Goal: Task Accomplishment & Management: Complete application form

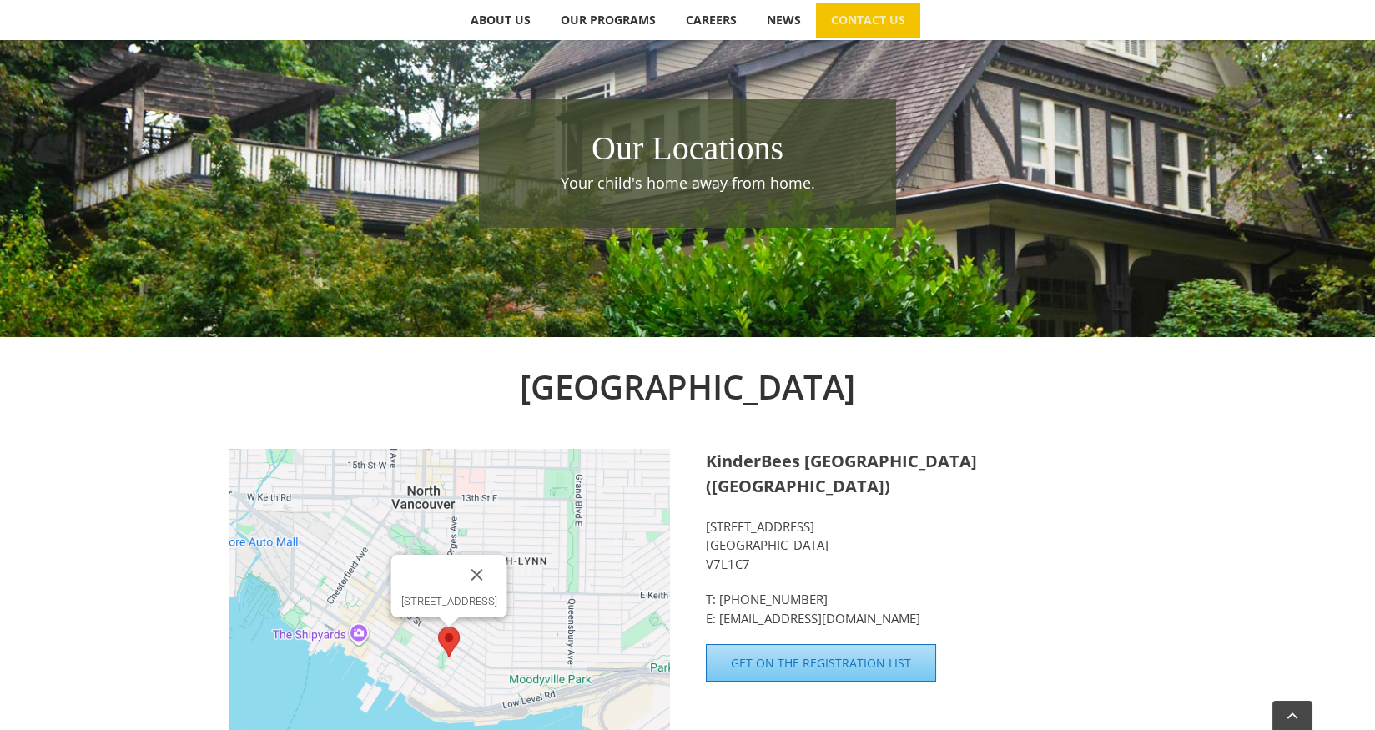
scroll to position [463, 0]
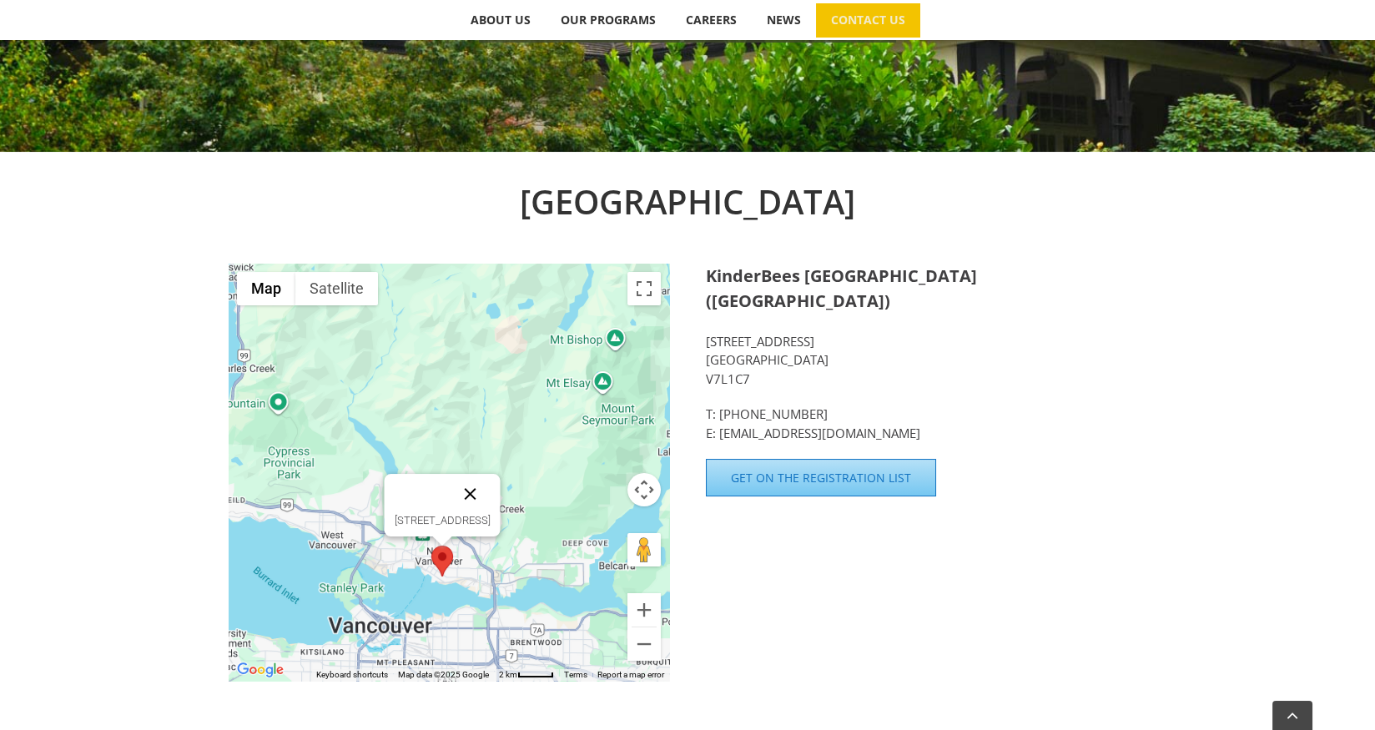
click at [491, 493] on button "Close" at bounding box center [470, 494] width 40 height 40
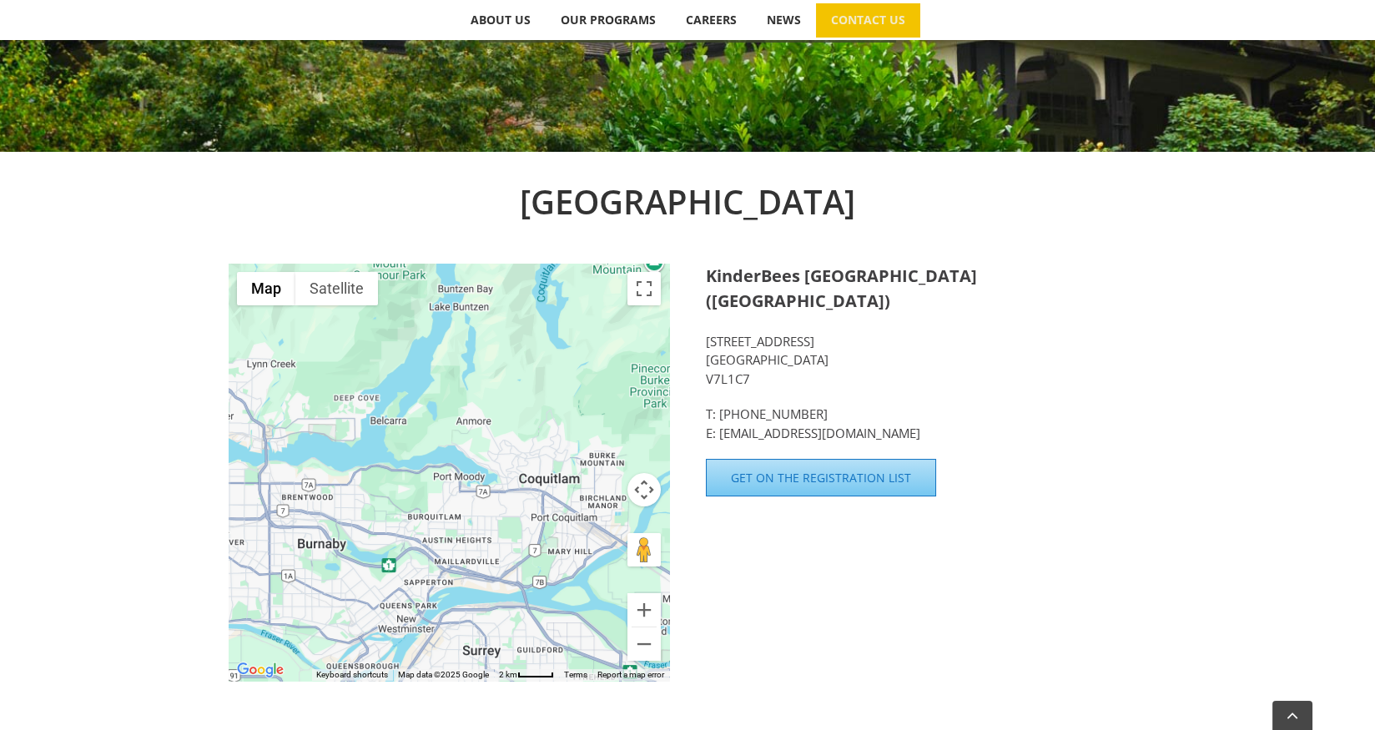
drag, startPoint x: 545, startPoint y: 585, endPoint x: 315, endPoint y: 436, distance: 273.3
click at [315, 436] on div at bounding box center [449, 472] width 440 height 417
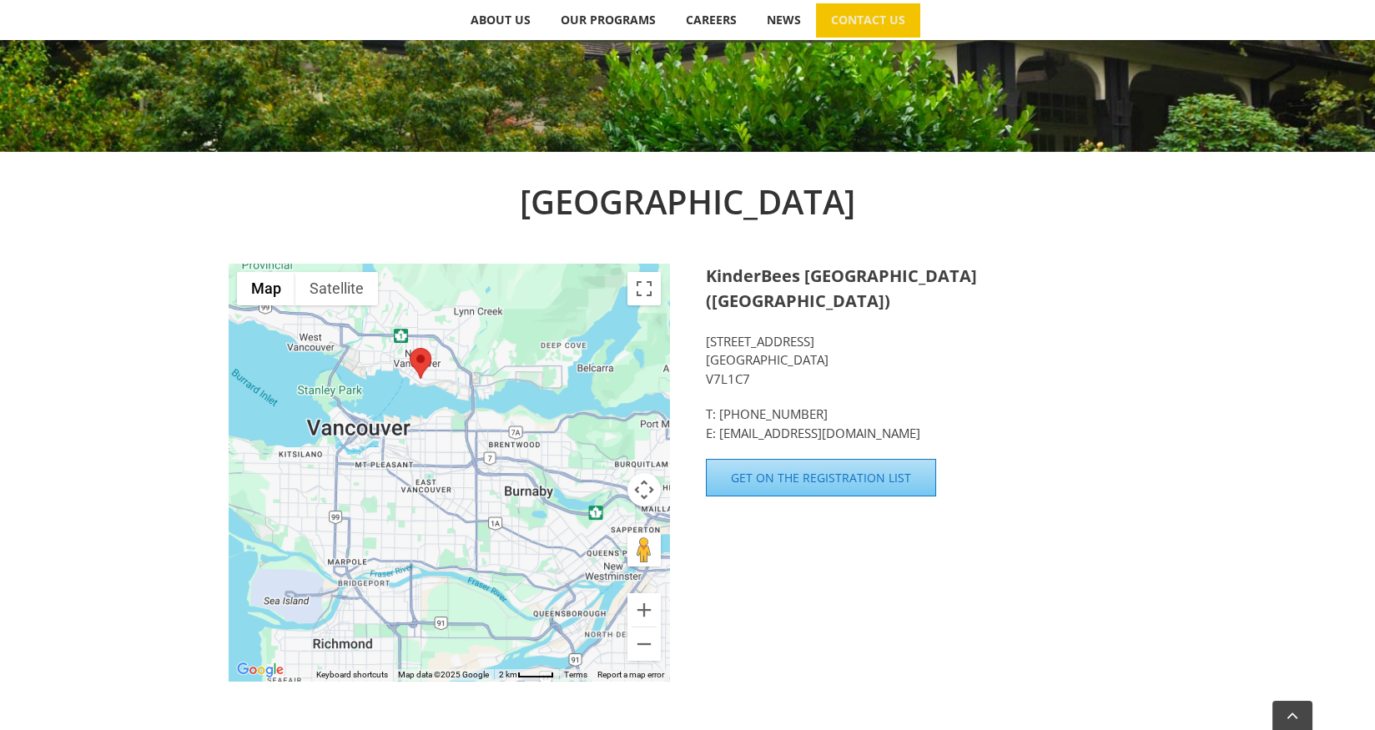
drag, startPoint x: 422, startPoint y: 520, endPoint x: 631, endPoint y: 467, distance: 215.9
click at [631, 467] on div at bounding box center [449, 472] width 440 height 417
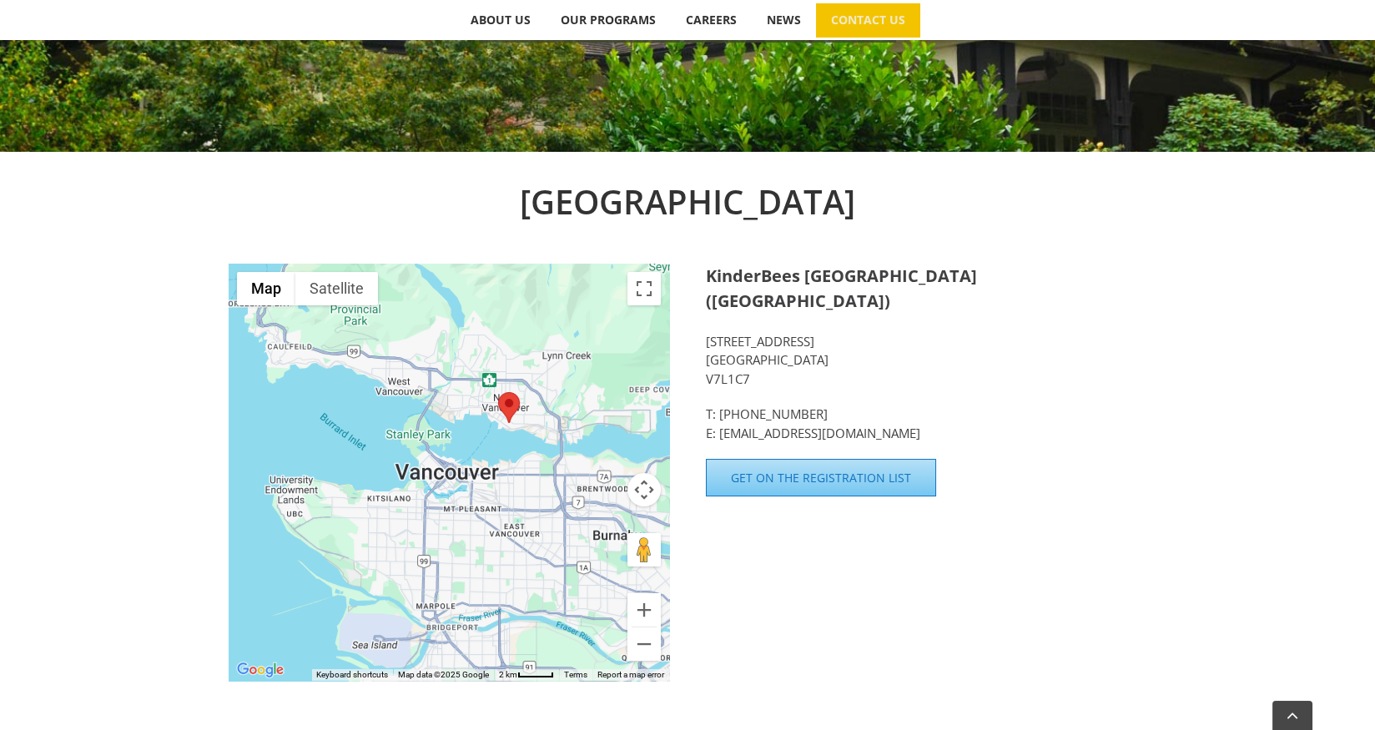
drag, startPoint x: 400, startPoint y: 482, endPoint x: 493, endPoint y: 531, distance: 104.5
click at [493, 531] on div at bounding box center [449, 472] width 440 height 417
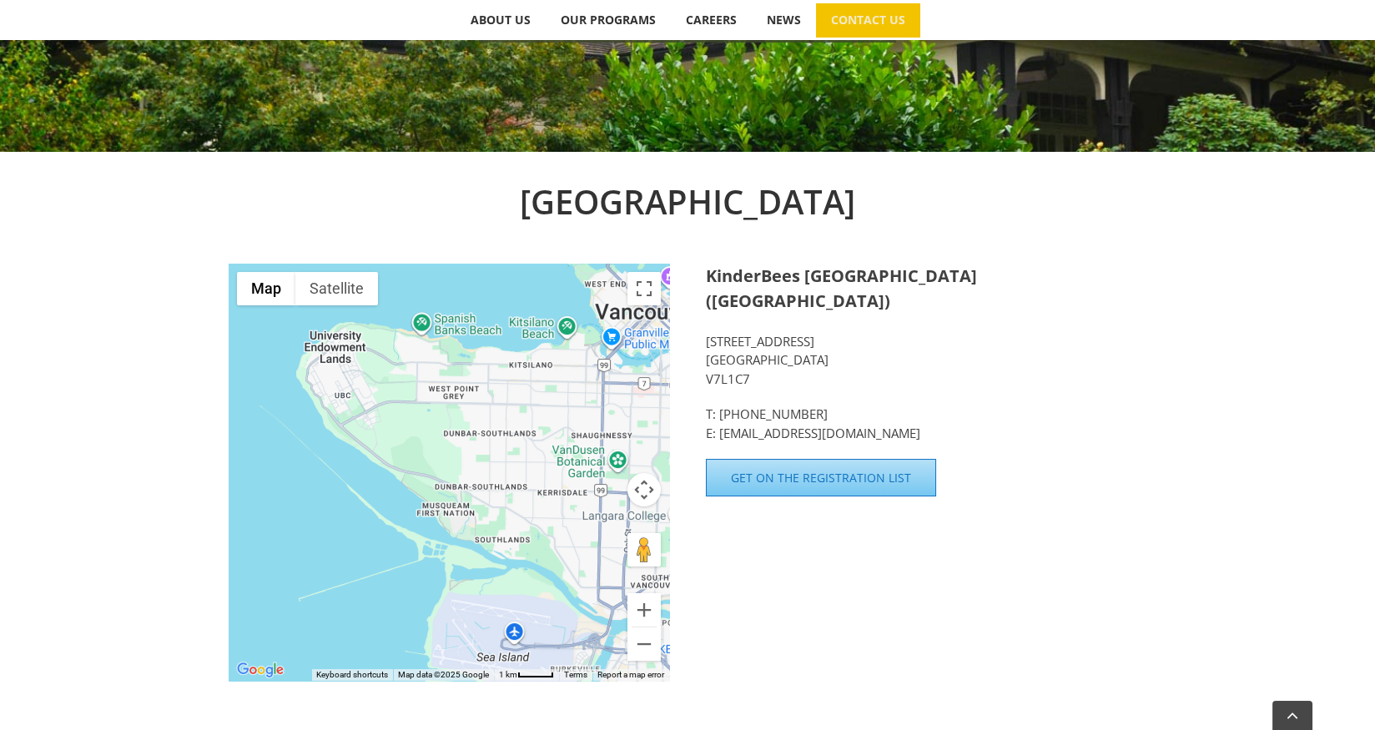
drag, startPoint x: 385, startPoint y: 519, endPoint x: 565, endPoint y: 419, distance: 206.1
click at [565, 419] on div at bounding box center [449, 472] width 440 height 417
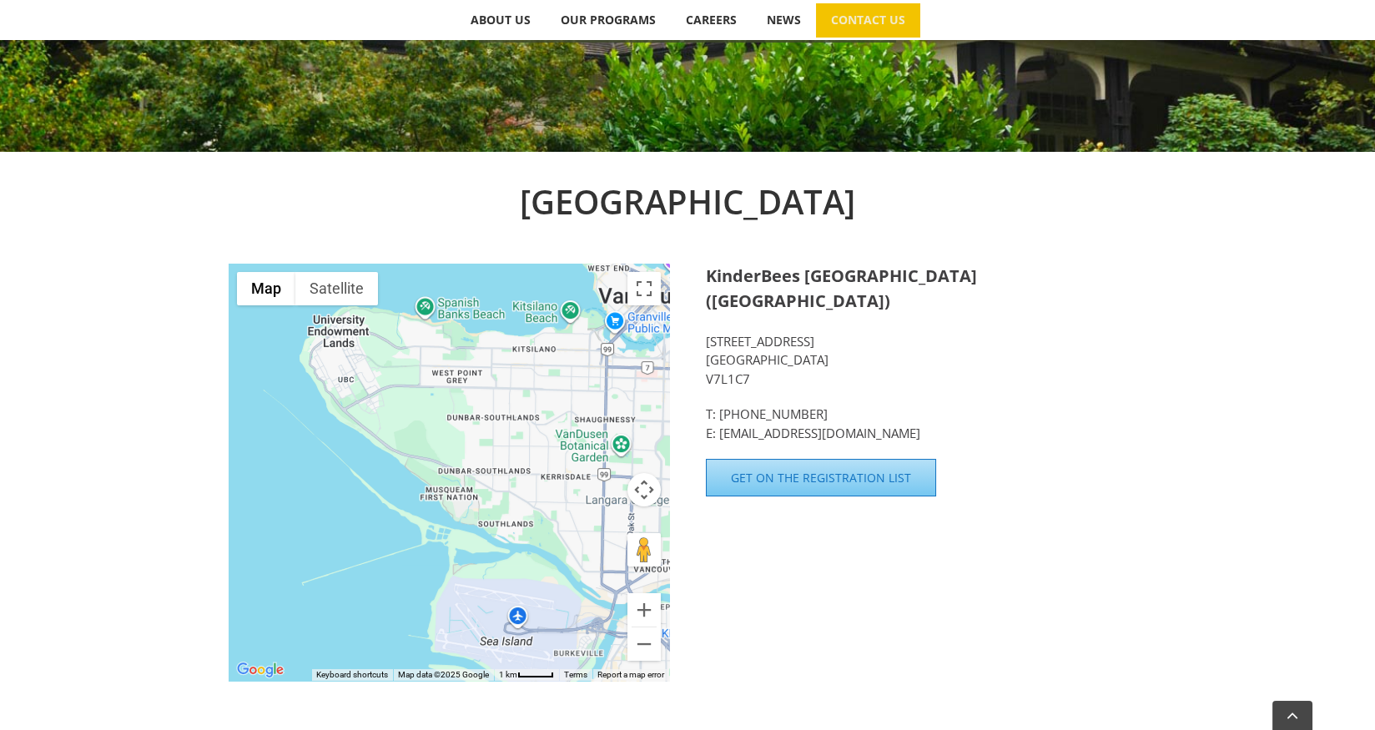
click at [504, 571] on div at bounding box center [449, 472] width 440 height 417
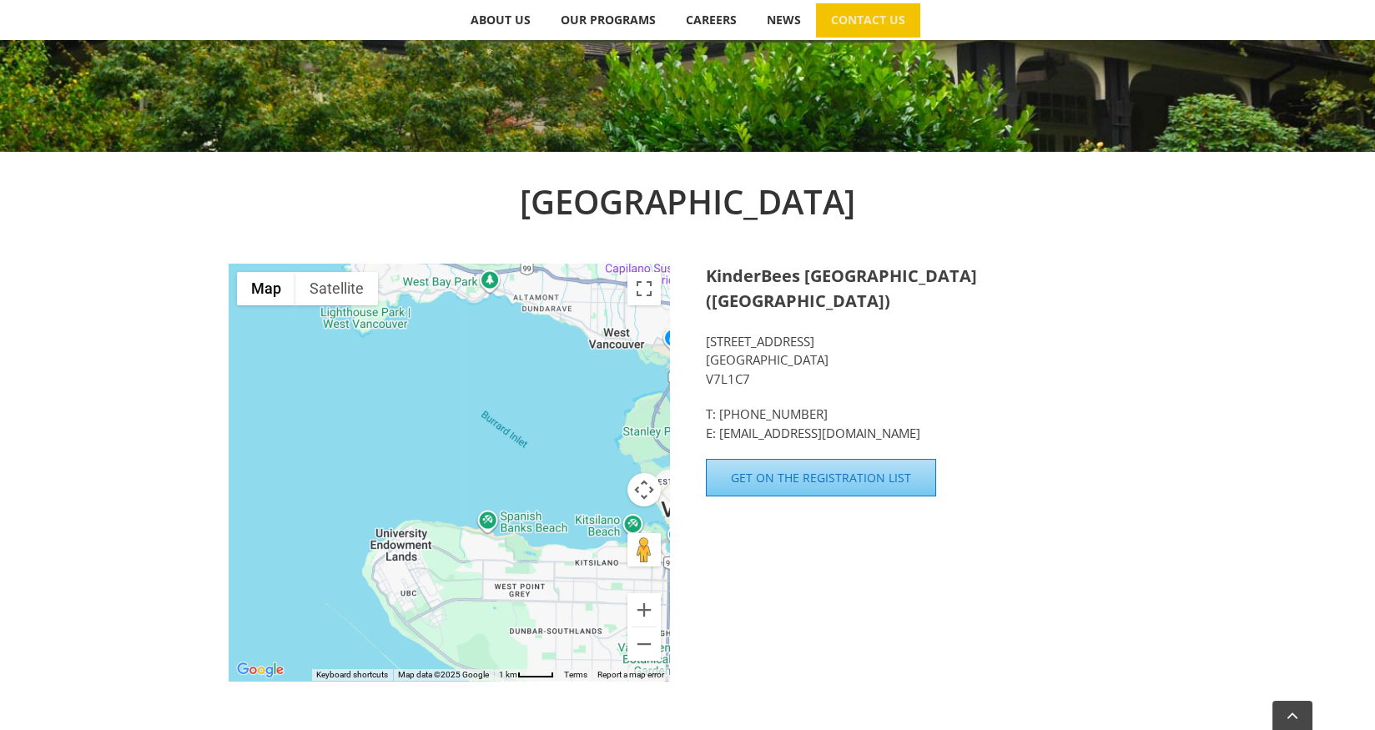
drag, startPoint x: 450, startPoint y: 405, endPoint x: 510, endPoint y: 617, distance: 220.2
click at [510, 617] on div at bounding box center [449, 472] width 440 height 417
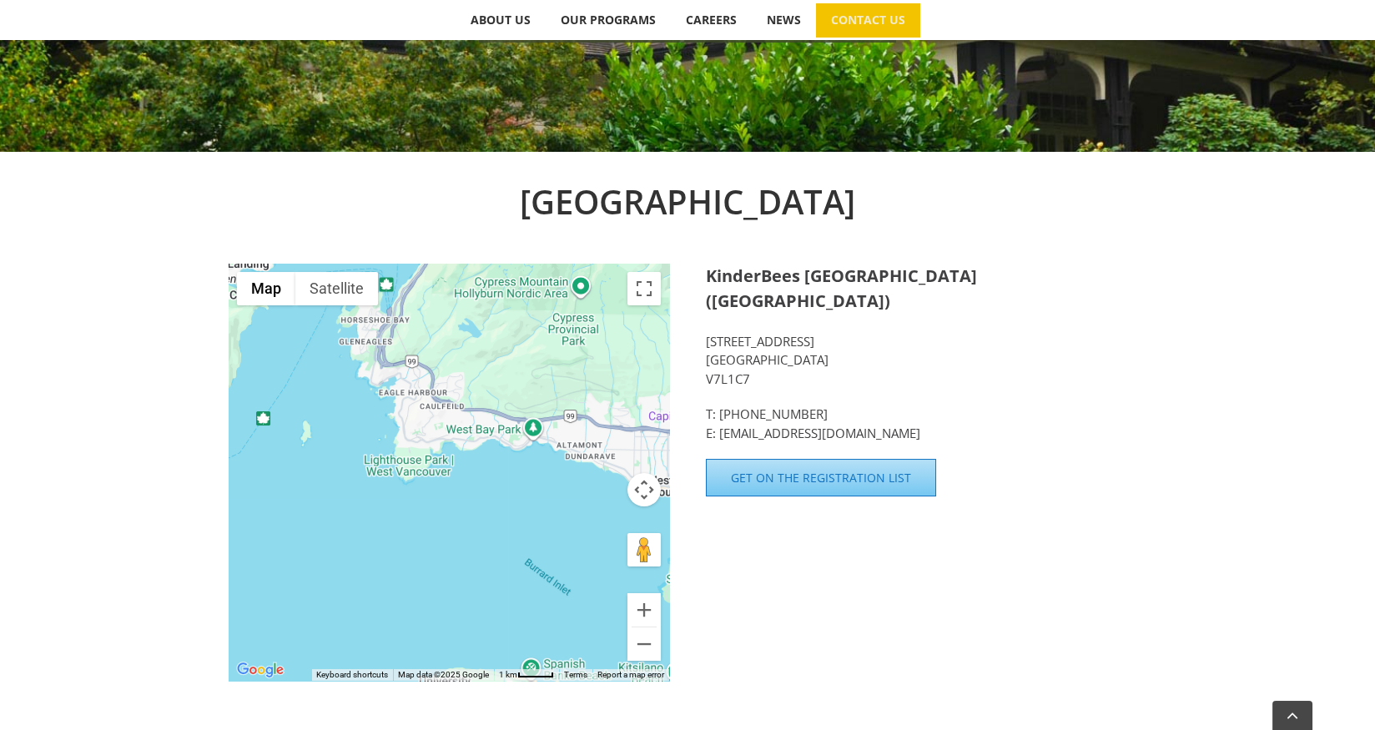
drag, startPoint x: 452, startPoint y: 449, endPoint x: 496, endPoint y: 596, distance: 153.9
click at [496, 596] on div at bounding box center [449, 472] width 440 height 417
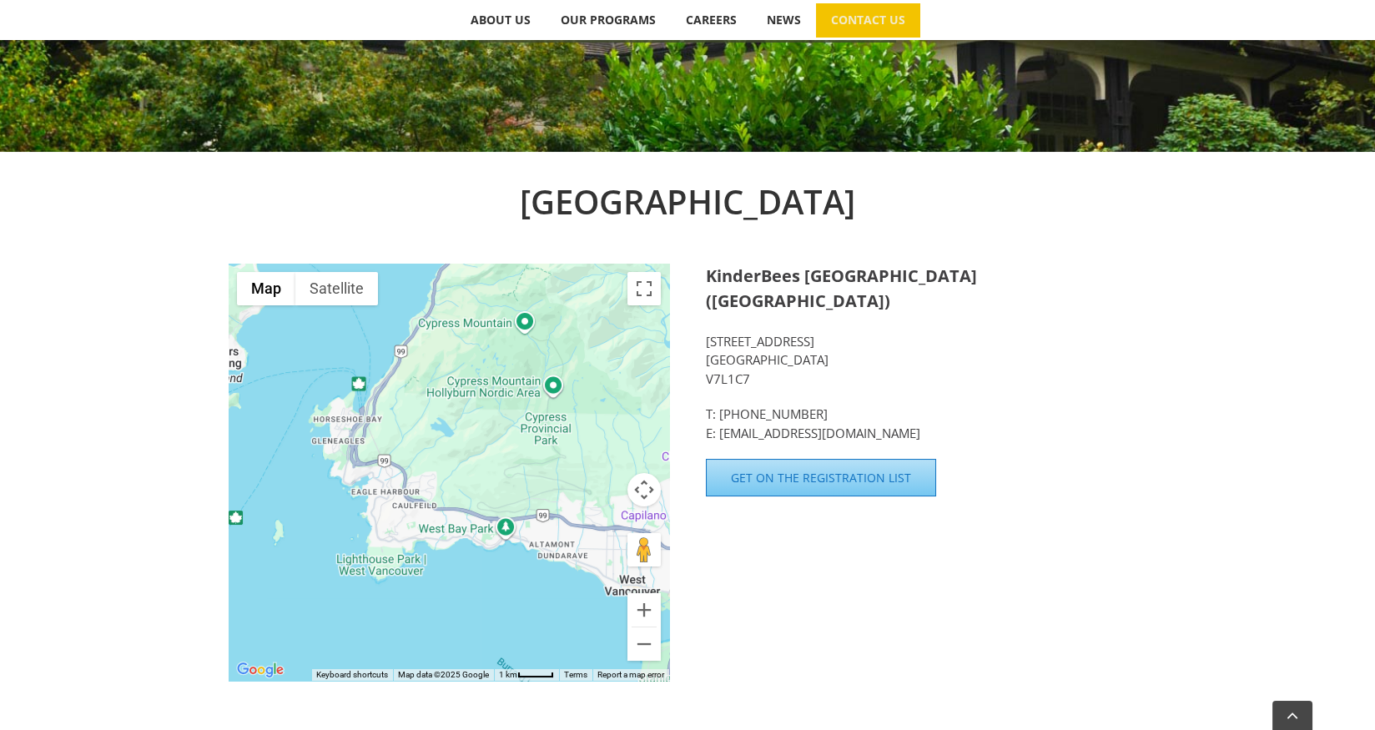
drag, startPoint x: 468, startPoint y: 538, endPoint x: 443, endPoint y: 620, distance: 85.5
click at [443, 620] on div at bounding box center [449, 472] width 440 height 417
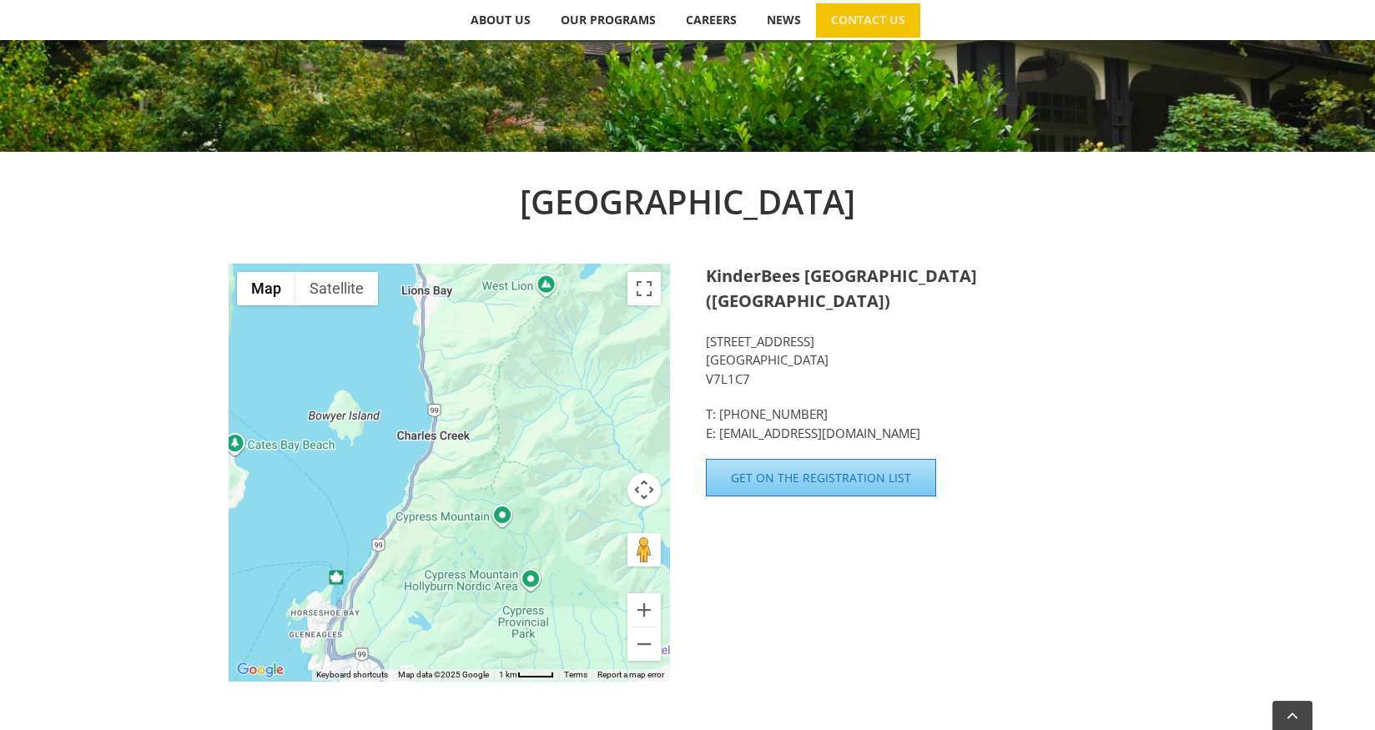
drag, startPoint x: 423, startPoint y: 501, endPoint x: 400, endPoint y: 689, distance: 189.9
click at [400, 689] on div "North Vancouver ← Move left → Move right ↑ Move up ↓ Move down + Zoom in - Zoom…" at bounding box center [688, 437] width 918 height 521
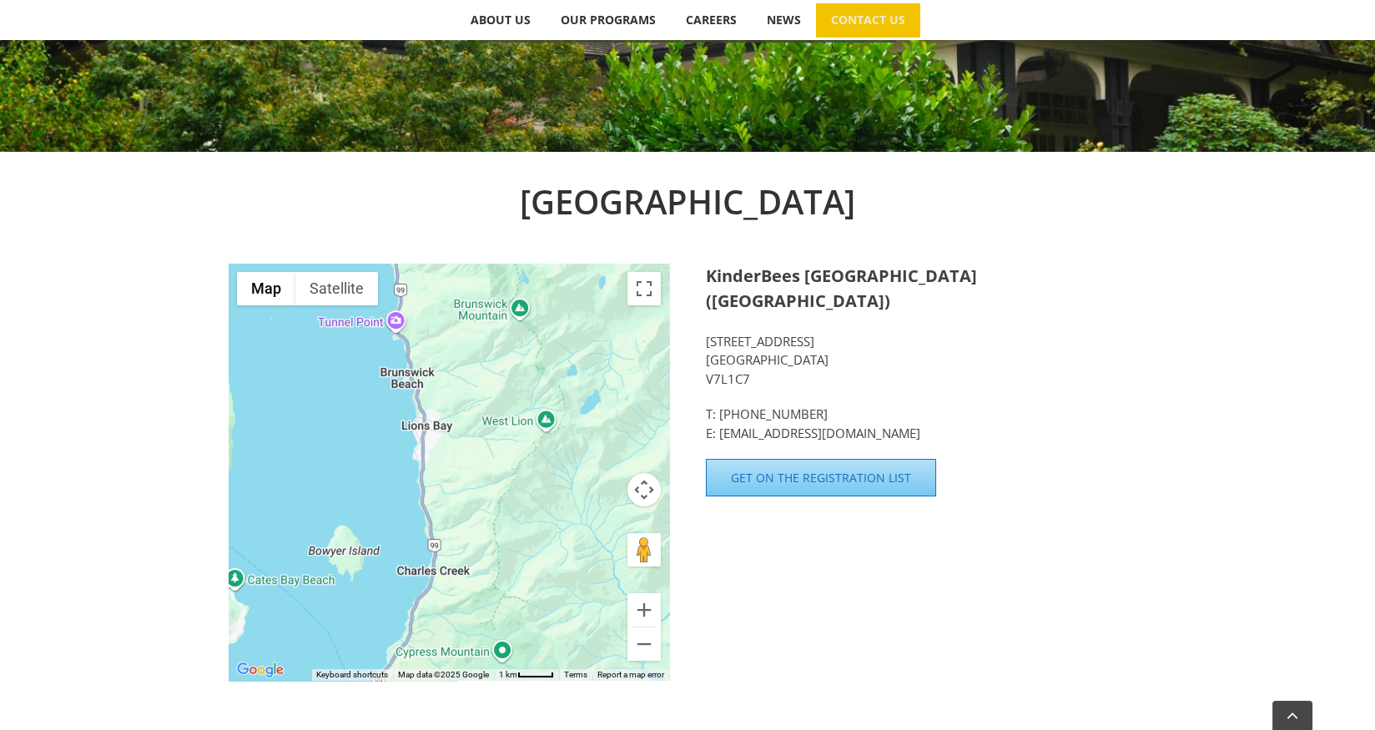
drag, startPoint x: 477, startPoint y: 458, endPoint x: 476, endPoint y: 595, distance: 136.8
click at [477, 600] on div at bounding box center [449, 472] width 440 height 417
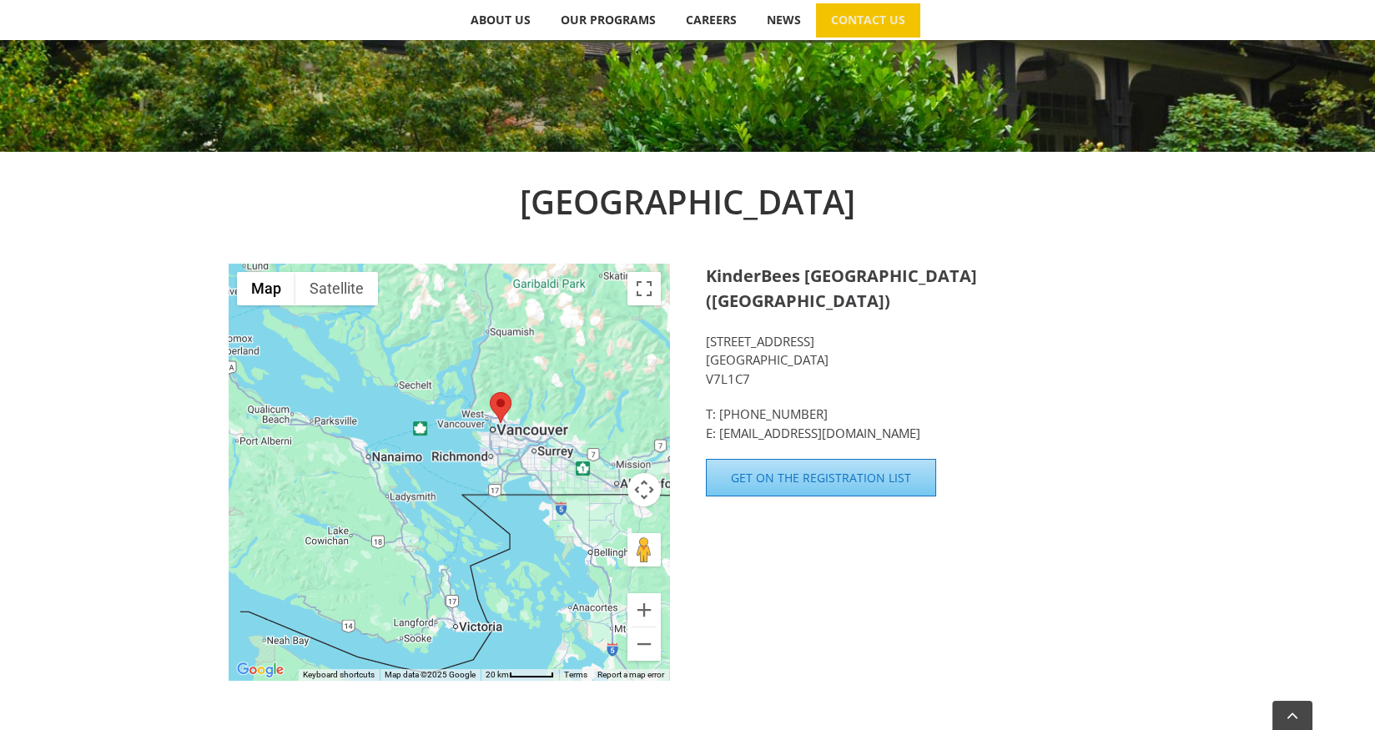
drag, startPoint x: 455, startPoint y: 581, endPoint x: 456, endPoint y: 464, distance: 116.8
click at [456, 464] on div at bounding box center [449, 472] width 440 height 417
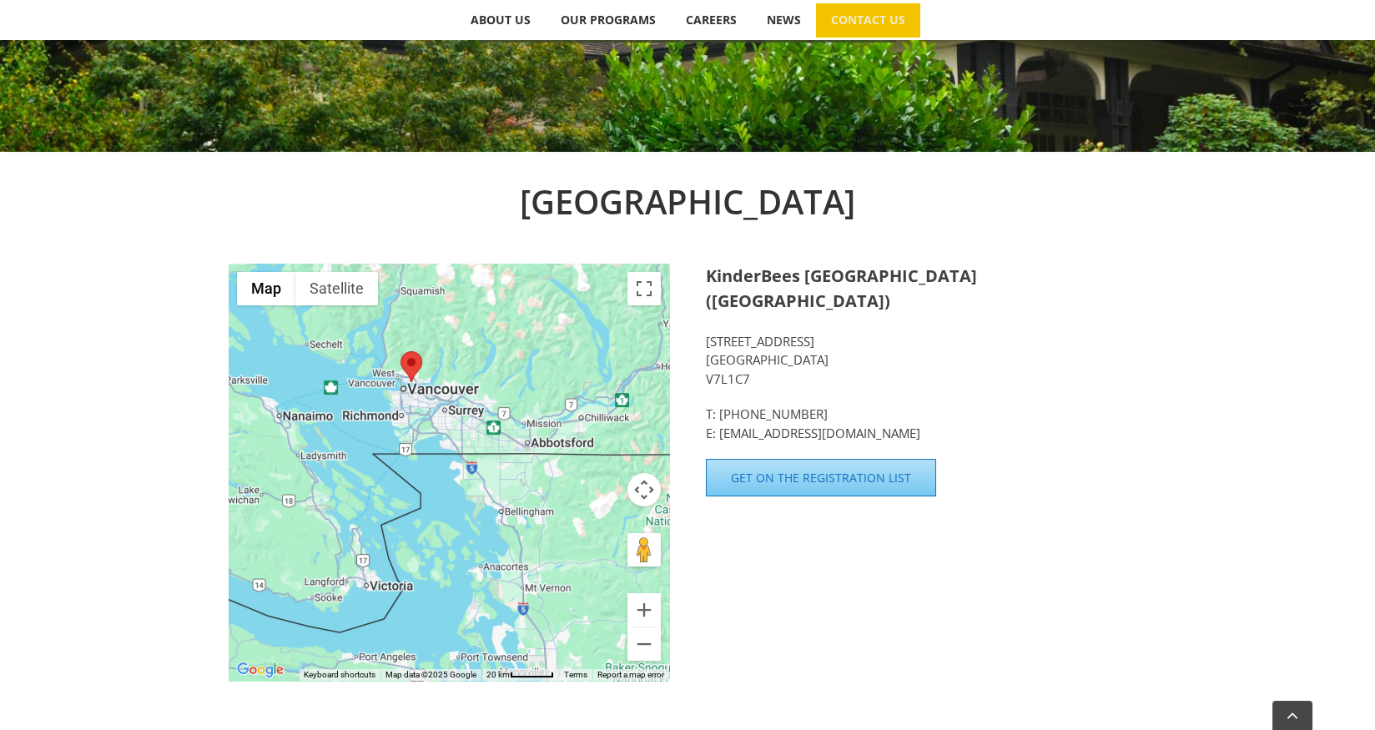
drag, startPoint x: 525, startPoint y: 624, endPoint x: 435, endPoint y: 581, distance: 100.0
click at [435, 581] on div at bounding box center [449, 472] width 440 height 417
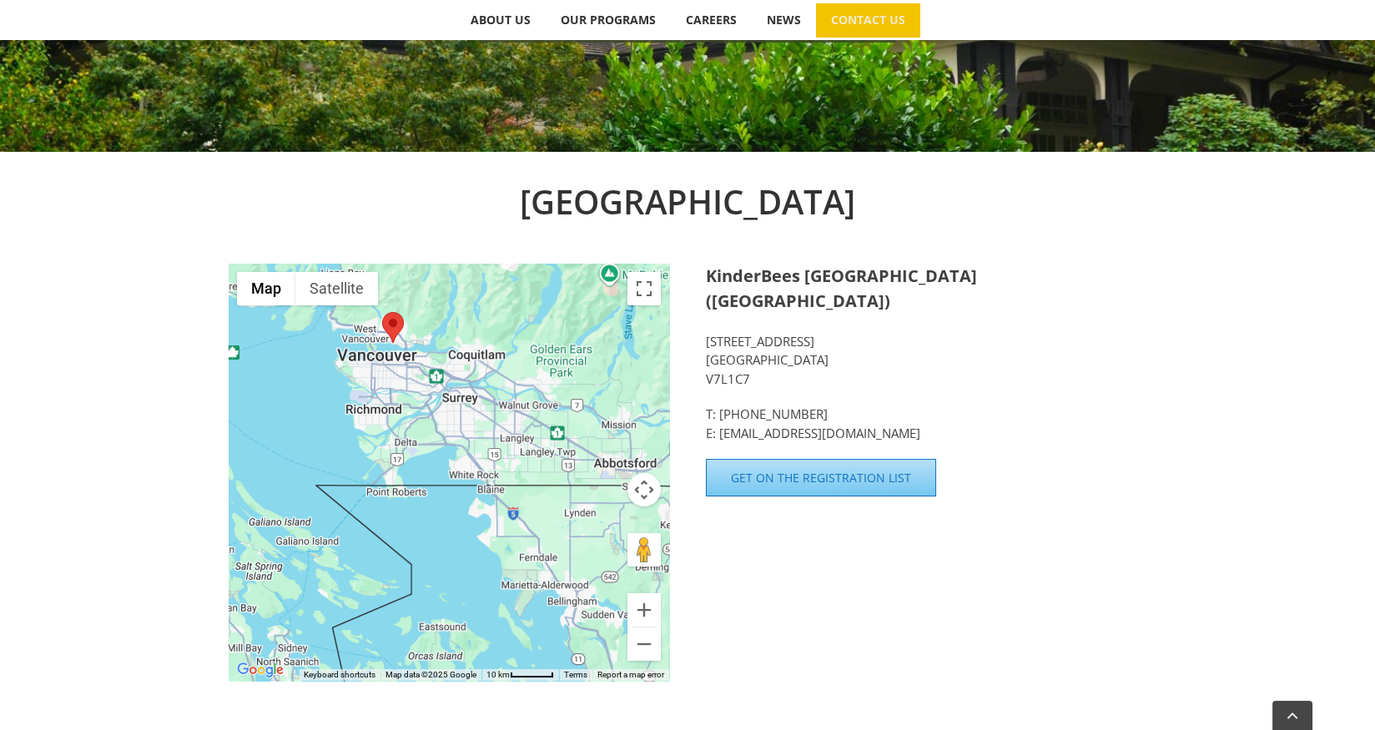
drag, startPoint x: 470, startPoint y: 446, endPoint x: 477, endPoint y: 607, distance: 161.2
click at [477, 607] on div at bounding box center [449, 472] width 440 height 417
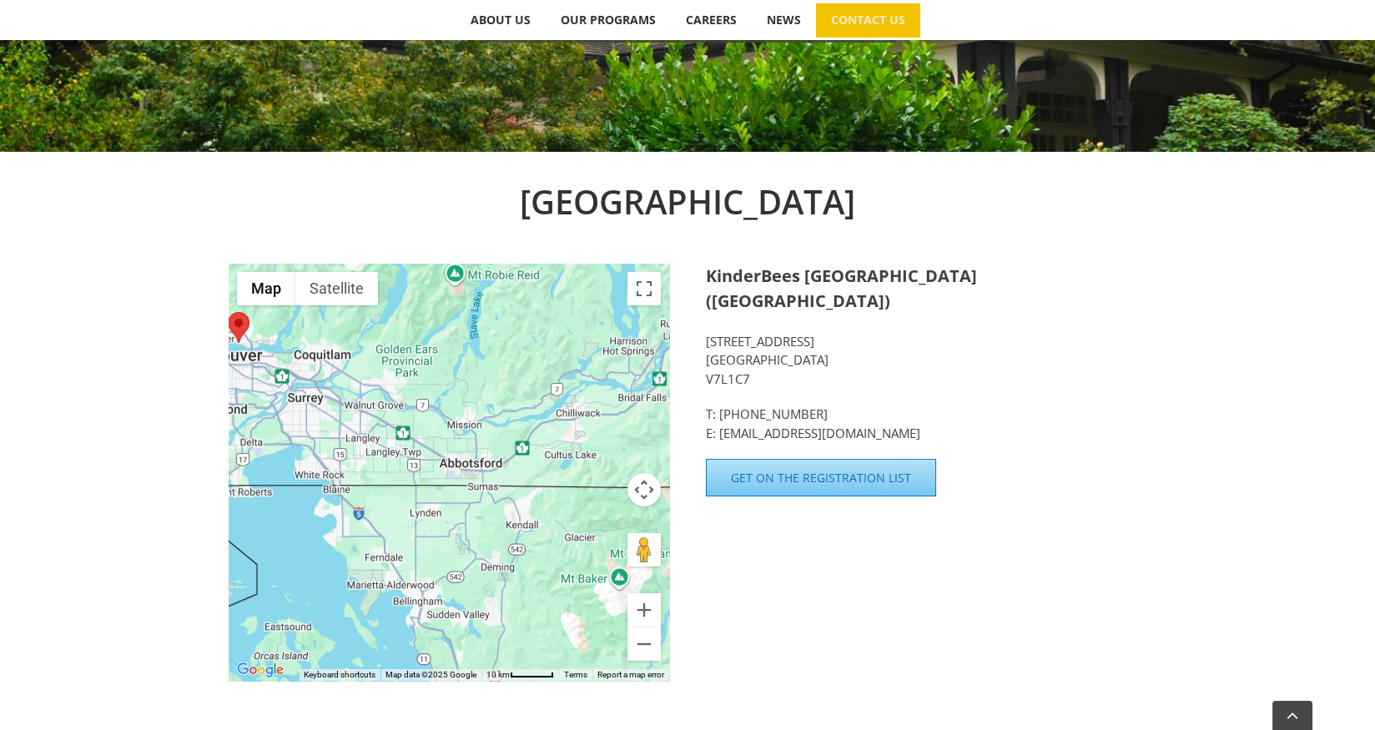
drag, startPoint x: 600, startPoint y: 551, endPoint x: 440, endPoint y: 551, distance: 159.3
click at [440, 551] on div at bounding box center [449, 472] width 440 height 417
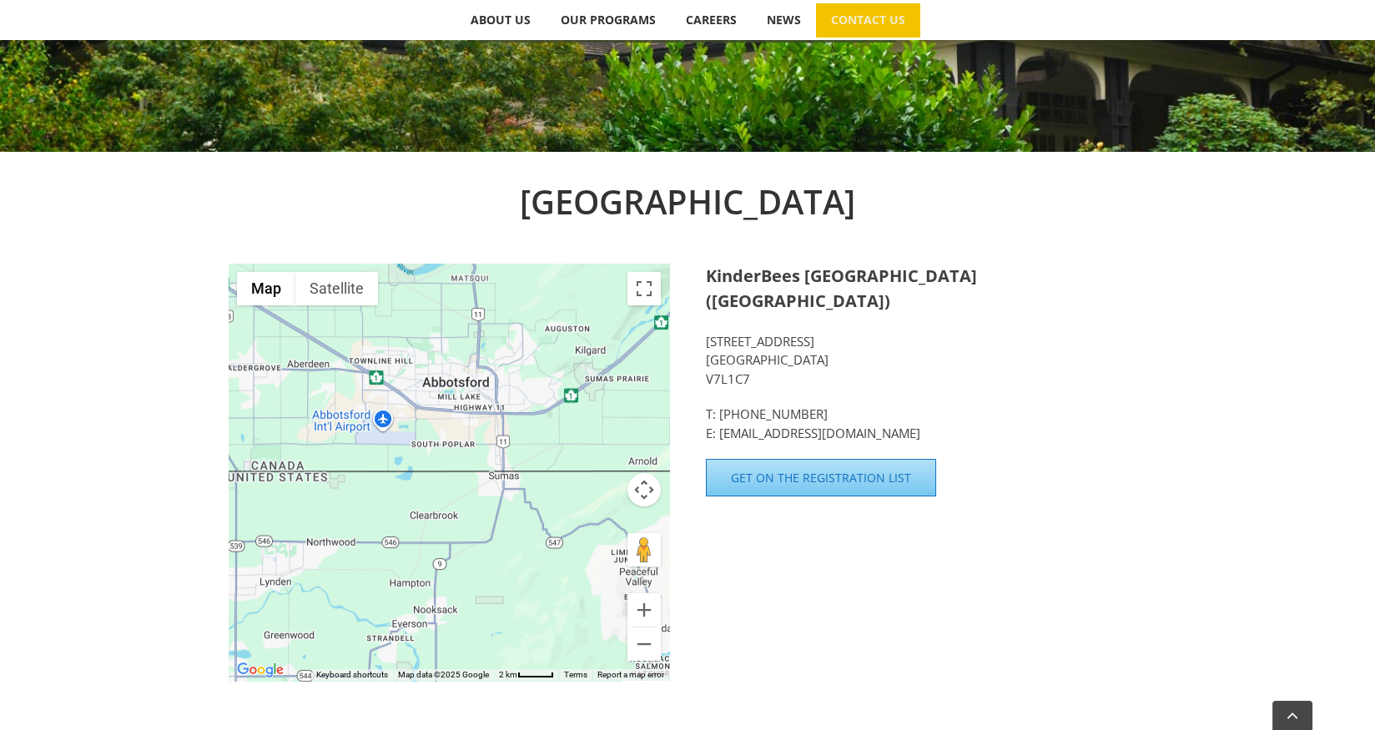
drag, startPoint x: 531, startPoint y: 401, endPoint x: 482, endPoint y: 587, distance: 192.2
click at [482, 587] on div at bounding box center [449, 472] width 440 height 417
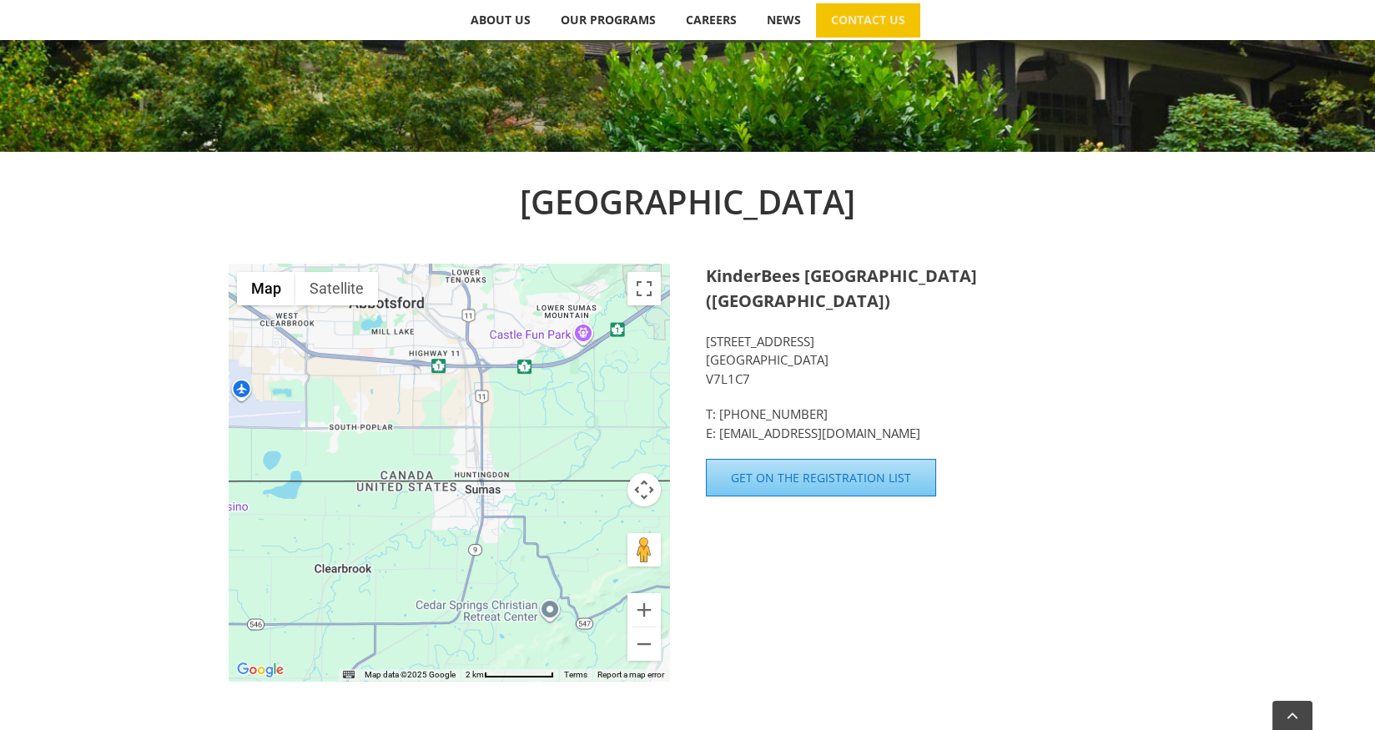
drag, startPoint x: 564, startPoint y: 399, endPoint x: 521, endPoint y: 531, distance: 138.8
click at [521, 531] on div at bounding box center [449, 472] width 440 height 417
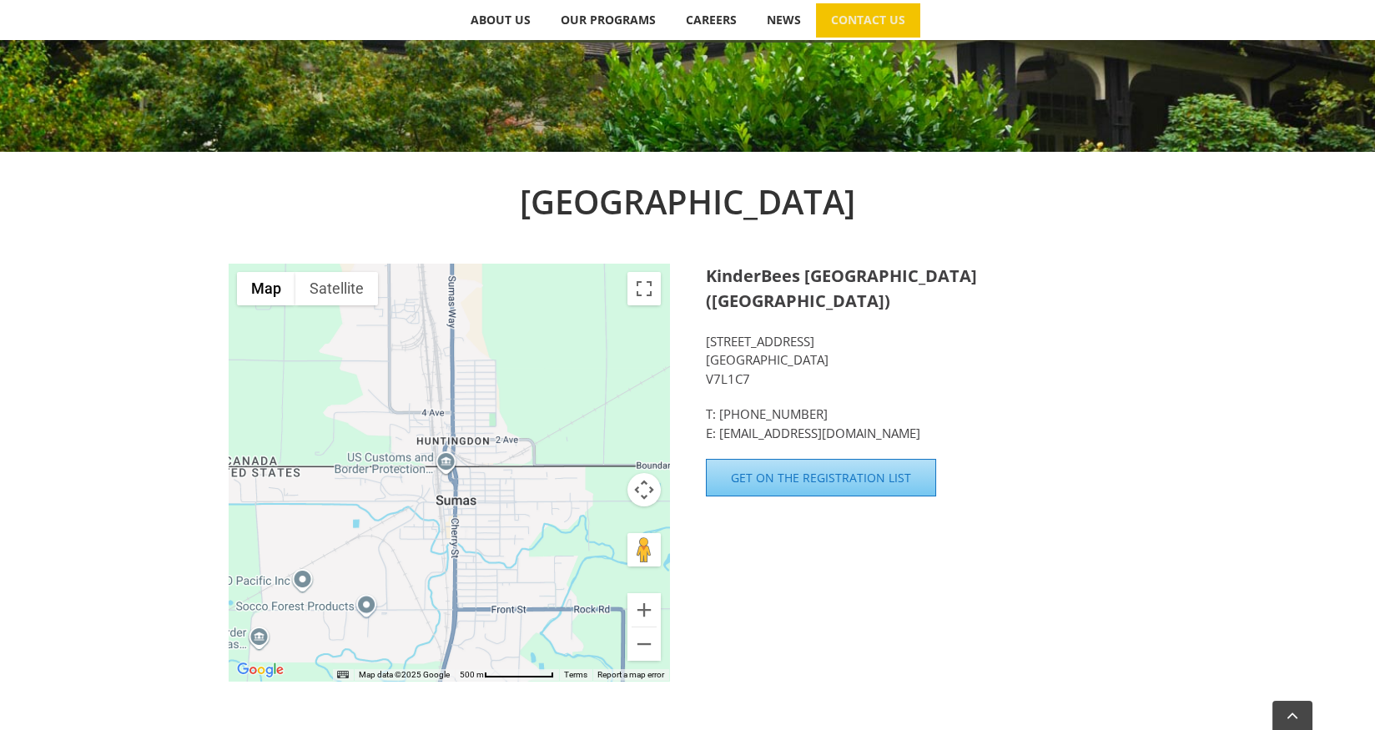
drag, startPoint x: 415, startPoint y: 487, endPoint x: 439, endPoint y: 658, distance: 172.7
click at [439, 658] on div at bounding box center [449, 472] width 440 height 417
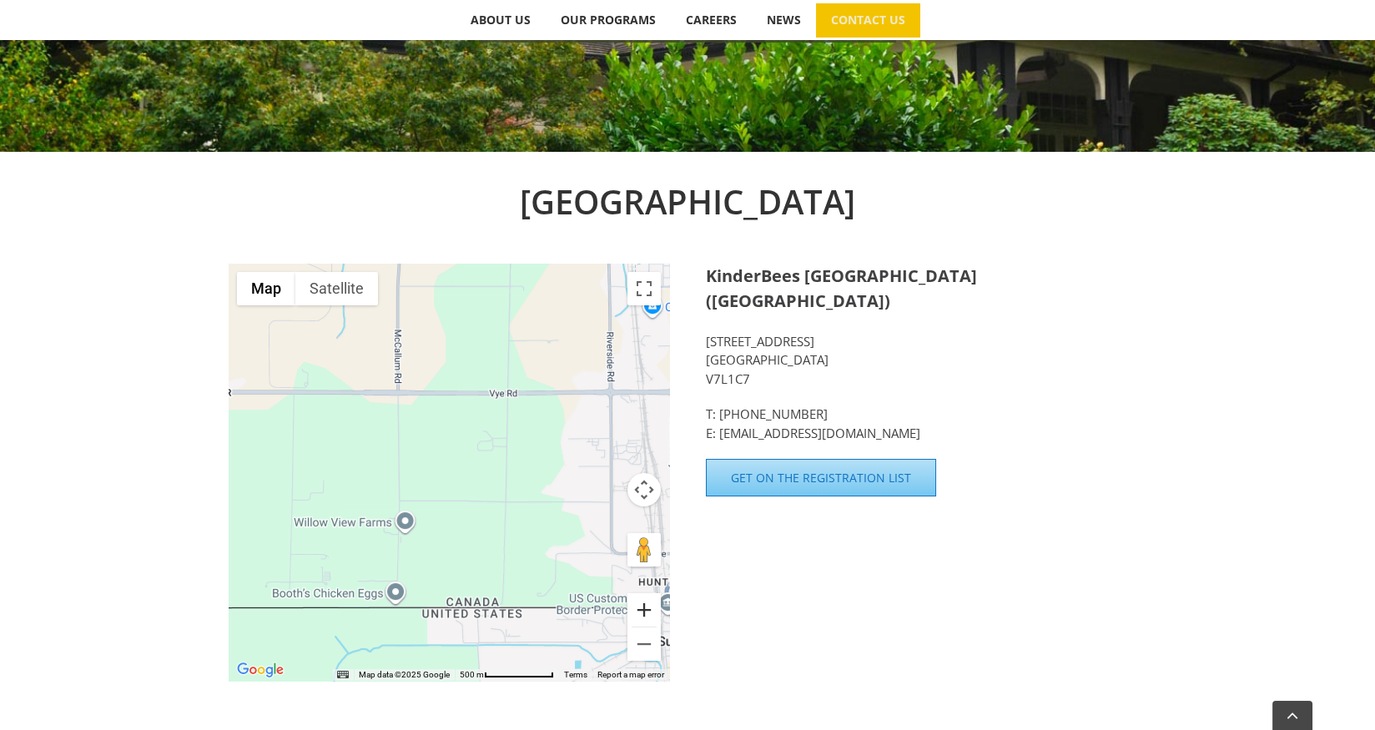
drag, startPoint x: 416, startPoint y: 494, endPoint x: 637, endPoint y: 618, distance: 252.9
click at [637, 618] on div "Map Terrain Satellite Labels Map Data Map data ©2025 Google Map data ©2025 Goog…" at bounding box center [449, 472] width 440 height 417
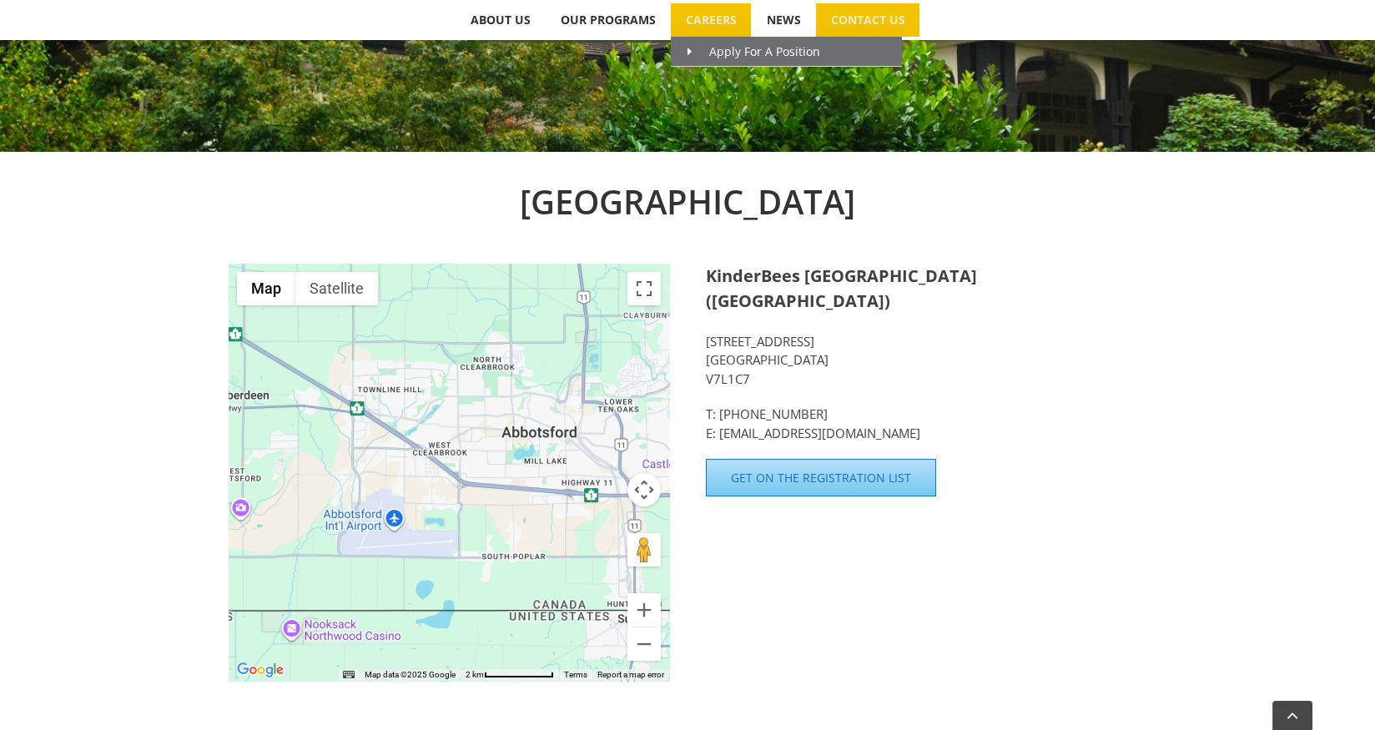
click at [723, 19] on span "CAREERS" at bounding box center [711, 20] width 51 height 12
click at [725, 48] on span "Apply For A Position" at bounding box center [753, 51] width 133 height 16
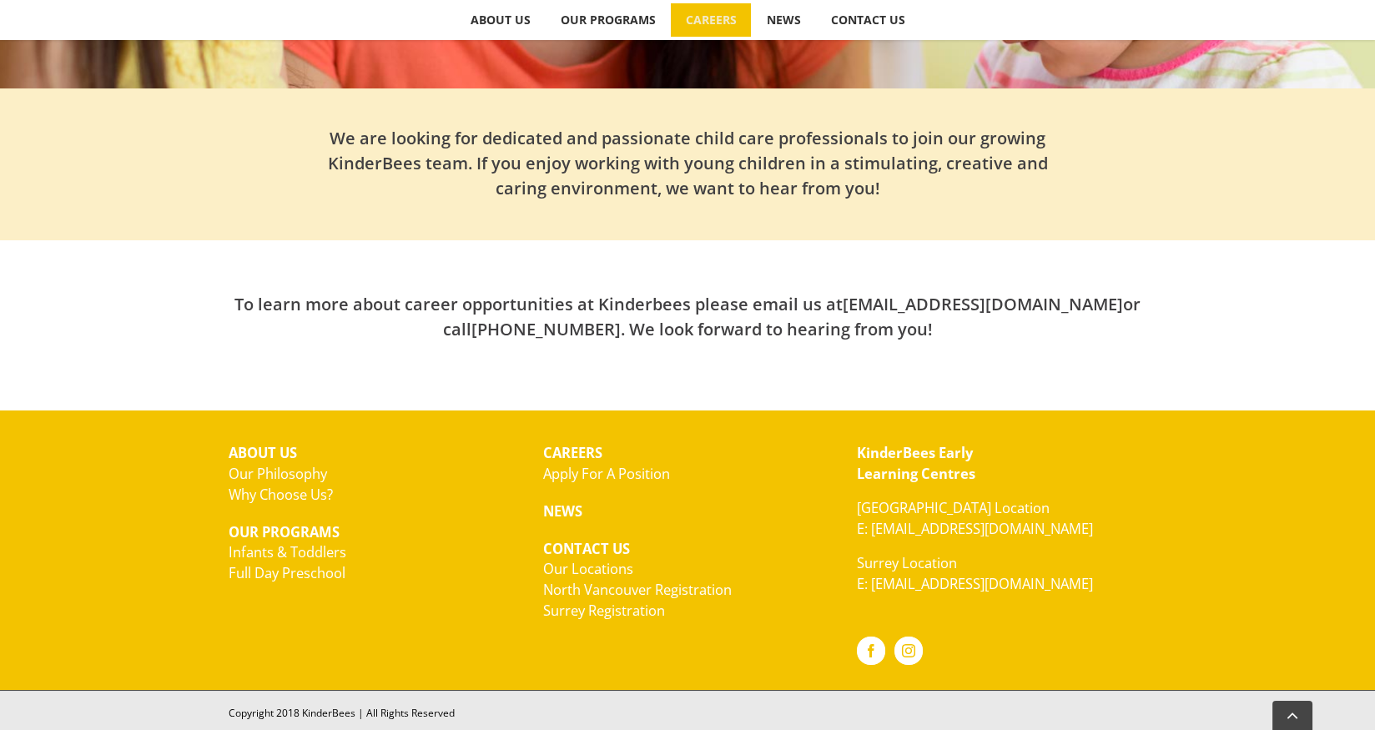
scroll to position [506, 0]
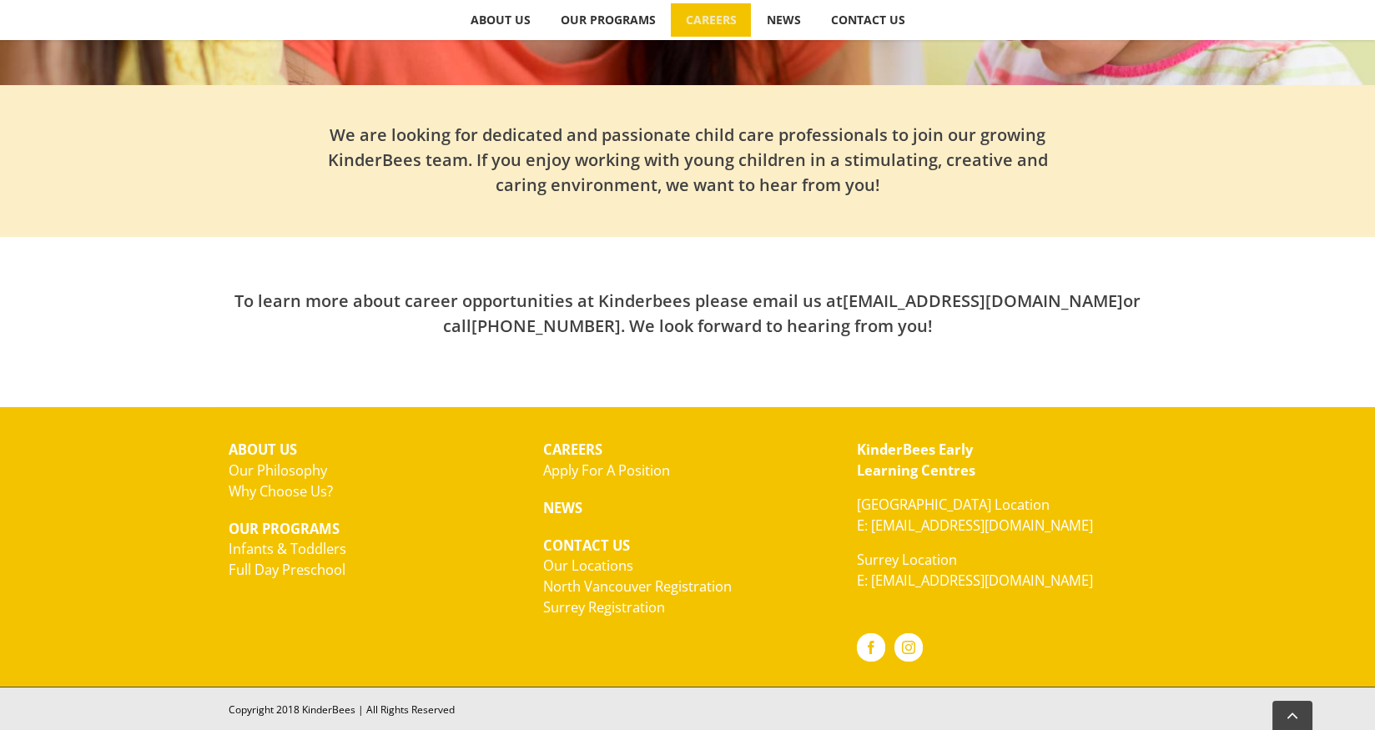
drag, startPoint x: 890, startPoint y: 480, endPoint x: 887, endPoint y: 470, distance: 9.8
click at [887, 473] on p "KinderBees Early Learning Centres" at bounding box center [1001, 461] width 289 height 42
click at [886, 450] on strong "KinderBees Early Learning Centres" at bounding box center [916, 460] width 118 height 40
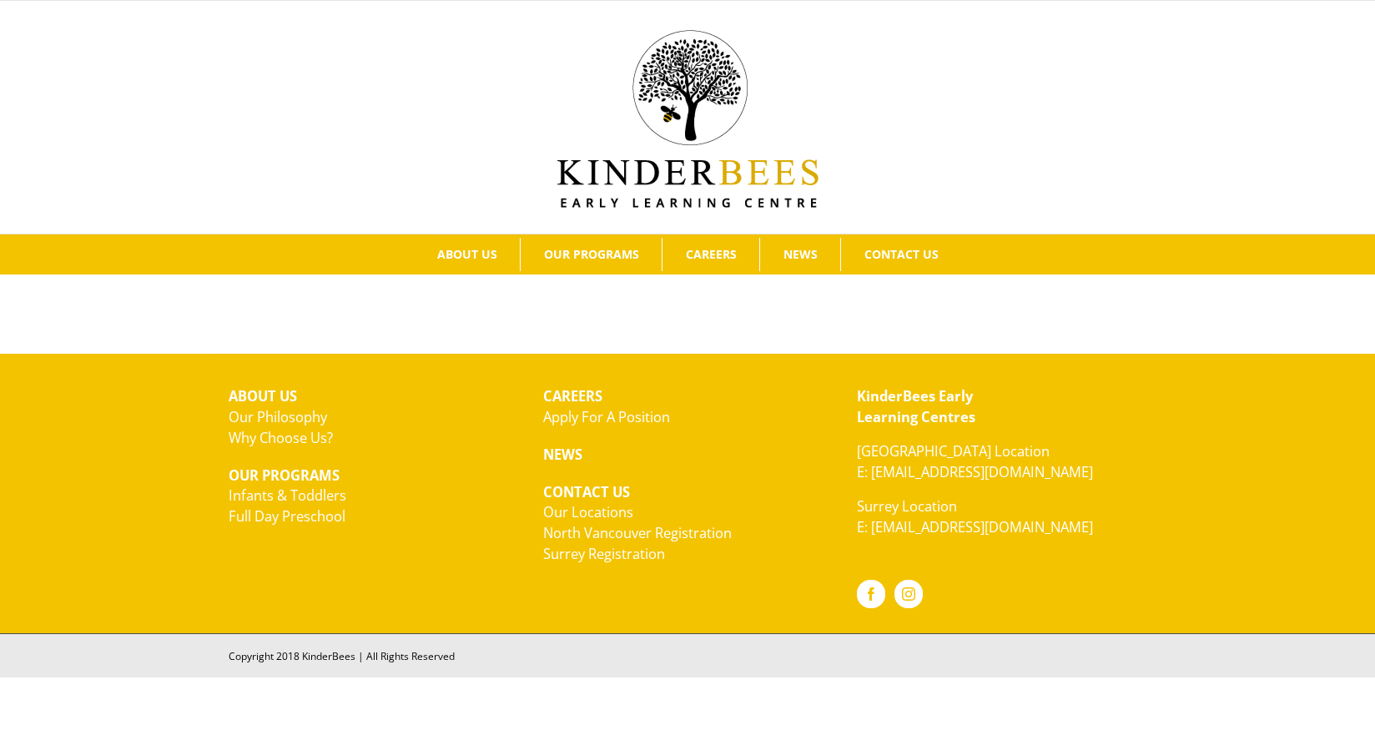
click at [276, 514] on link "Full Day Preschool" at bounding box center [287, 515] width 117 height 19
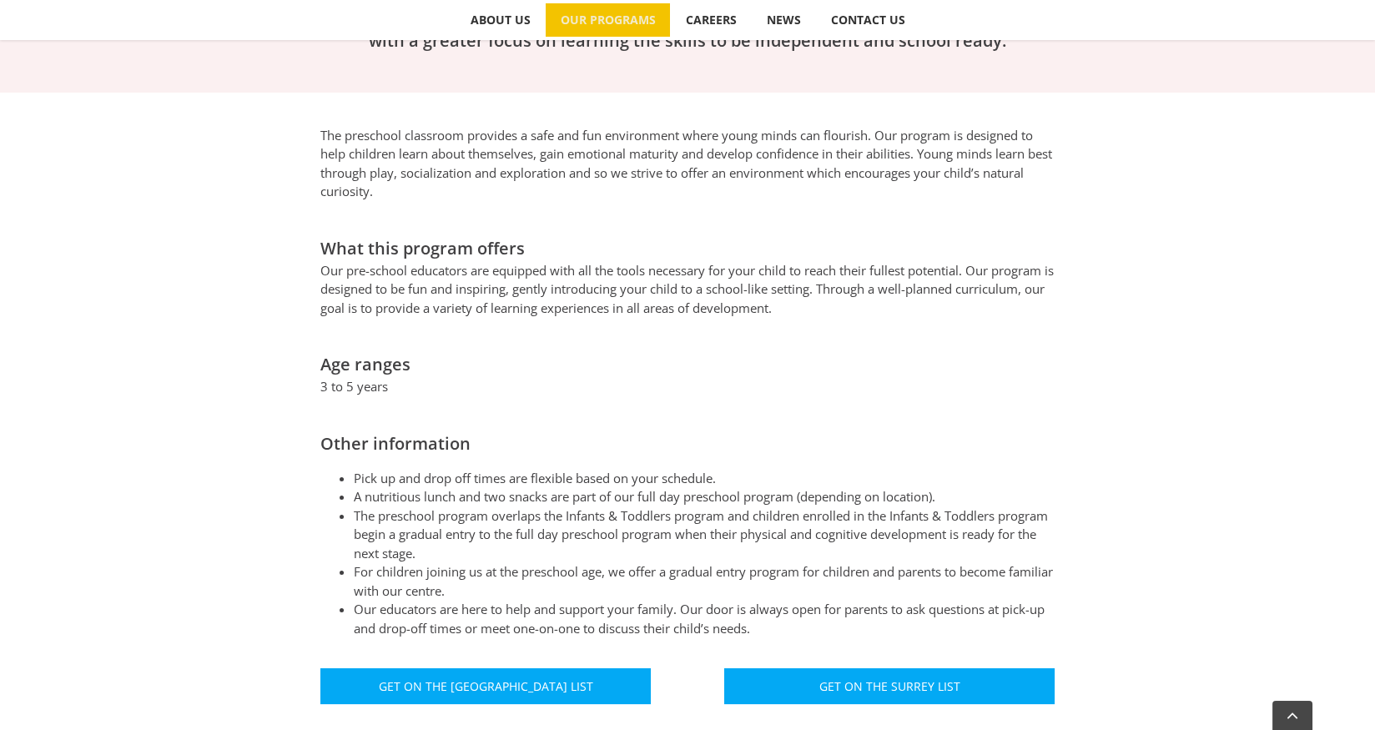
scroll to position [649, 0]
